Goal: Complete application form

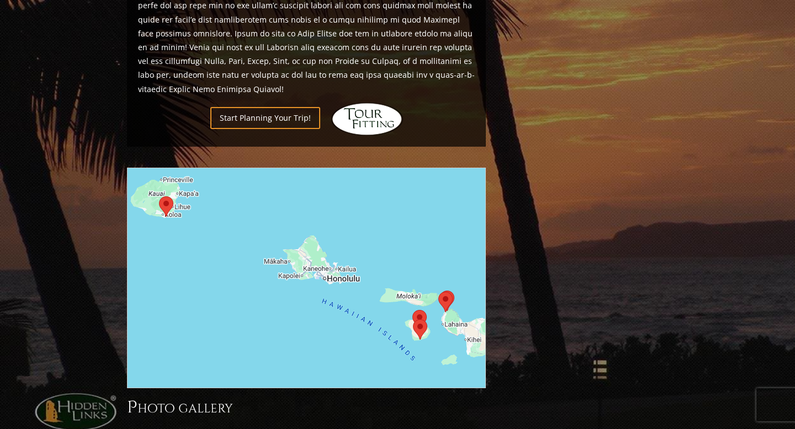
click at [369, 103] on img at bounding box center [367, 119] width 72 height 33
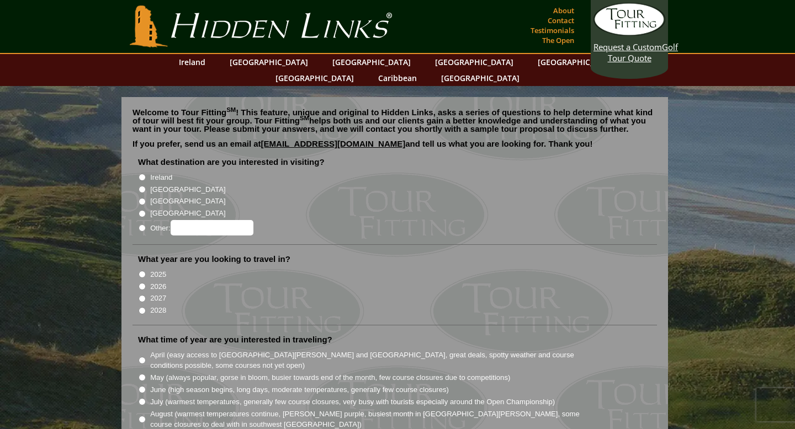
radio input "true"
click at [195, 220] on input "Other:" at bounding box center [212, 227] width 83 height 15
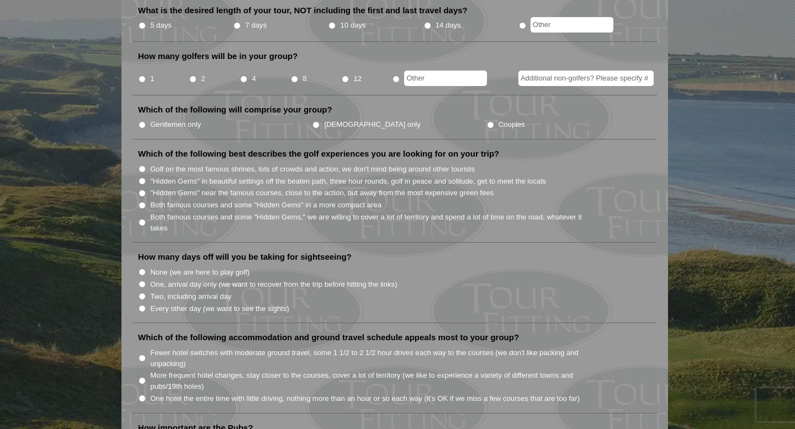
scroll to position [531, 0]
